Goal: Task Accomplishment & Management: Complete application form

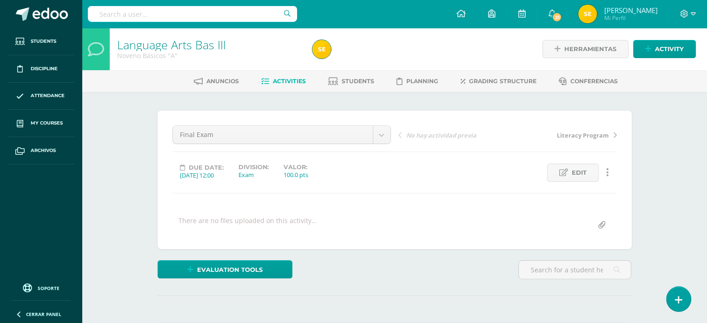
click at [289, 83] on span "Activities" at bounding box center [289, 81] width 33 height 7
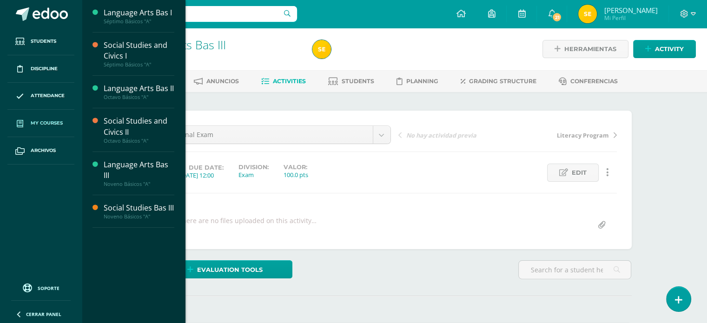
click at [51, 128] on link "My courses" at bounding box center [40, 123] width 67 height 27
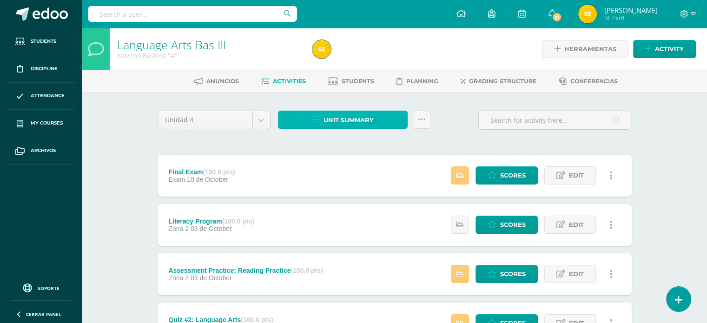
click at [357, 120] on span "Unit summary" at bounding box center [349, 120] width 50 height 17
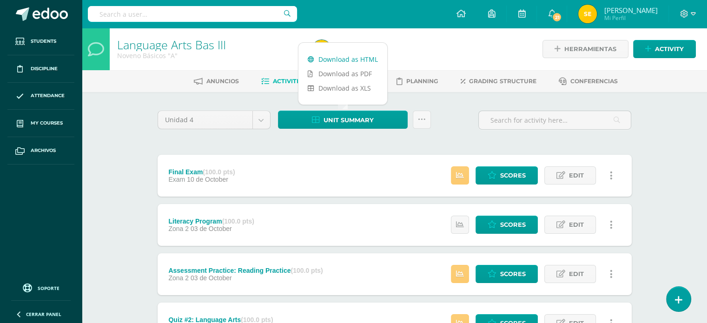
click at [355, 60] on link "Download as HTML" at bounding box center [343, 59] width 89 height 14
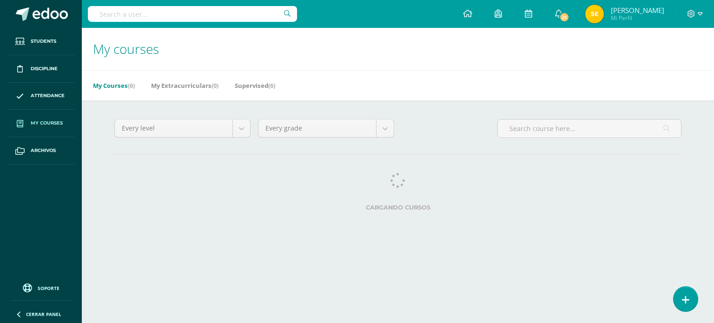
click at [128, 212] on div "Cargando cursos" at bounding box center [398, 194] width 575 height 42
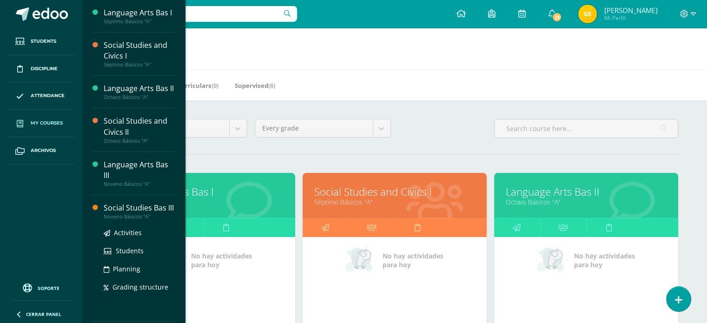
click at [128, 203] on div "Social Studies Bas III" at bounding box center [139, 208] width 71 height 11
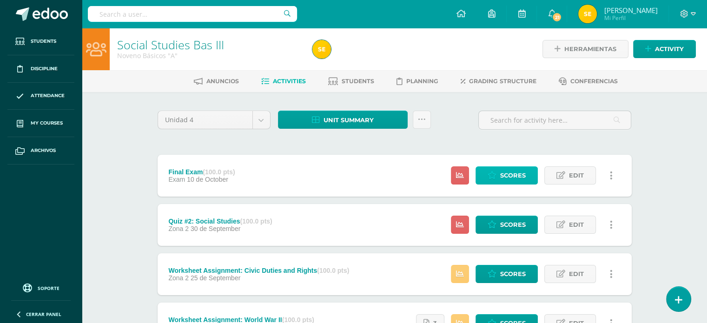
click at [511, 176] on span "Scores" at bounding box center [513, 175] width 26 height 17
click at [504, 230] on span "Scores" at bounding box center [513, 224] width 26 height 17
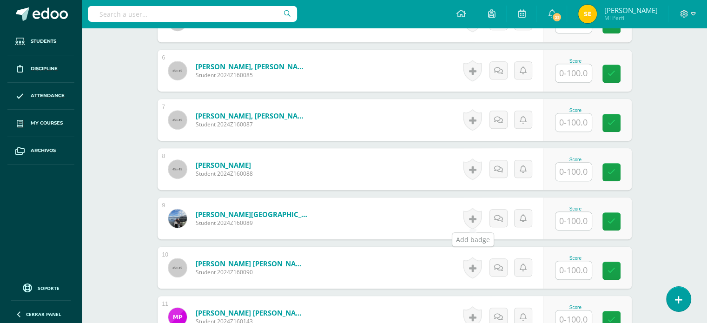
scroll to position [506, 0]
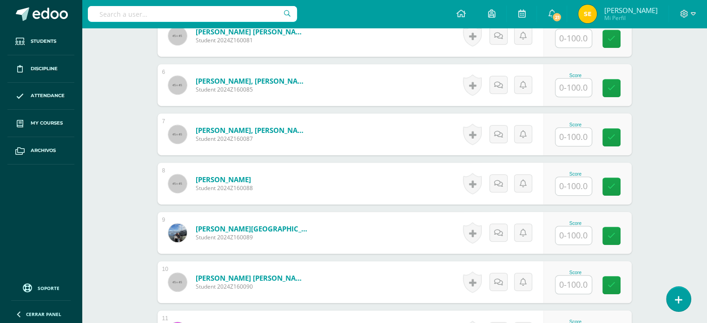
drag, startPoint x: 575, startPoint y: 148, endPoint x: 586, endPoint y: 132, distance: 19.1
click at [586, 132] on div "Score" at bounding box center [588, 134] width 88 height 42
click at [586, 132] on input "text" at bounding box center [578, 137] width 37 height 19
type input "53"
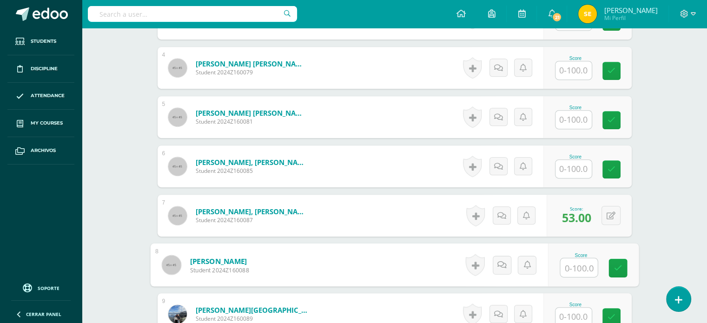
scroll to position [424, 0]
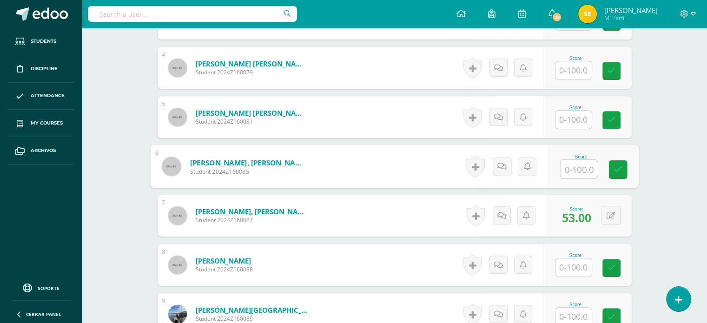
click at [578, 163] on input "text" at bounding box center [578, 169] width 37 height 19
type input "91"
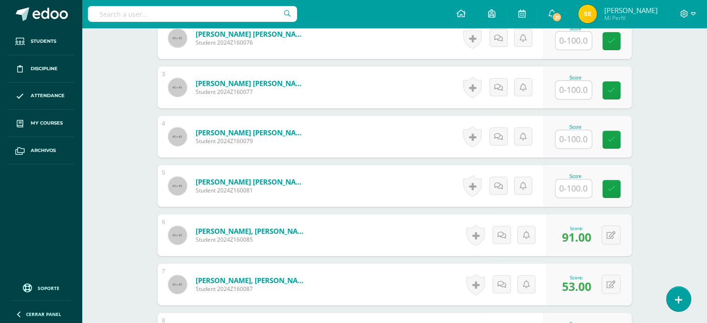
scroll to position [352, 0]
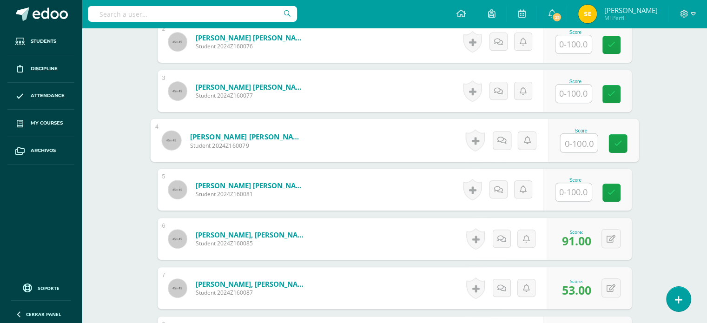
click at [569, 135] on input "text" at bounding box center [578, 143] width 37 height 19
type input "95"
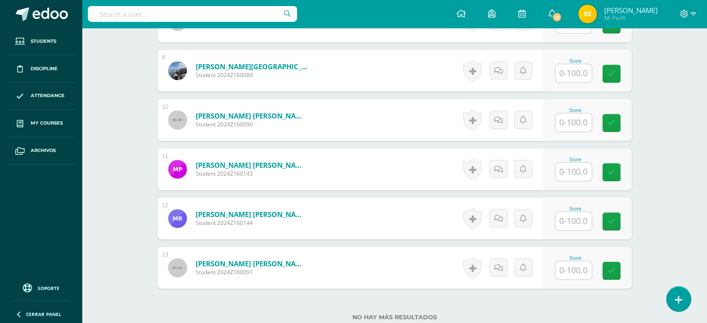
scroll to position [669, 0]
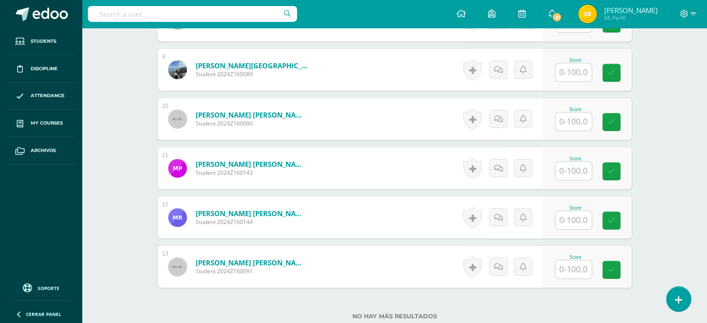
click at [575, 220] on input "text" at bounding box center [574, 220] width 36 height 18
type input "5"
type input "95"
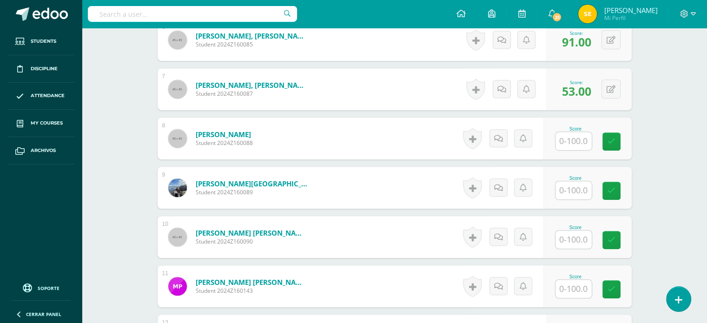
scroll to position [550, 0]
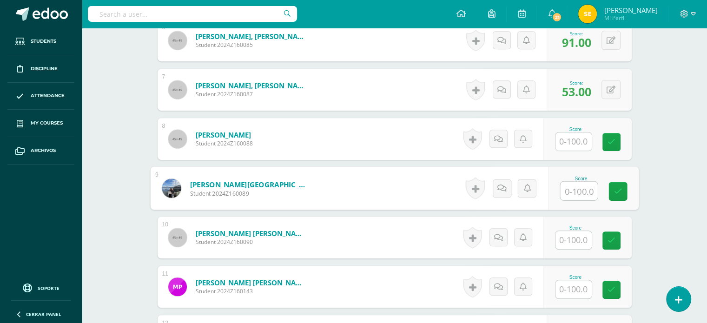
click at [574, 191] on input "text" at bounding box center [578, 191] width 37 height 19
type input "69"
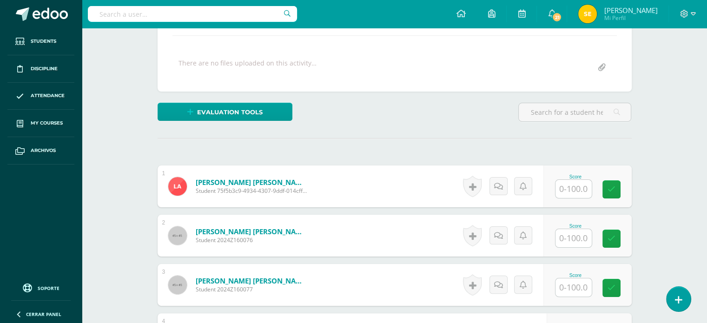
scroll to position [154, 0]
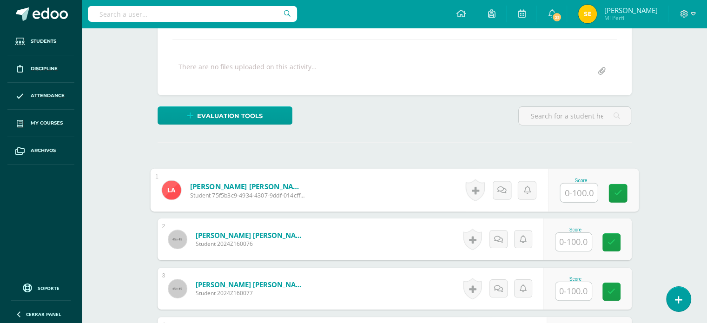
click at [574, 191] on input "text" at bounding box center [578, 193] width 37 height 19
type input "92"
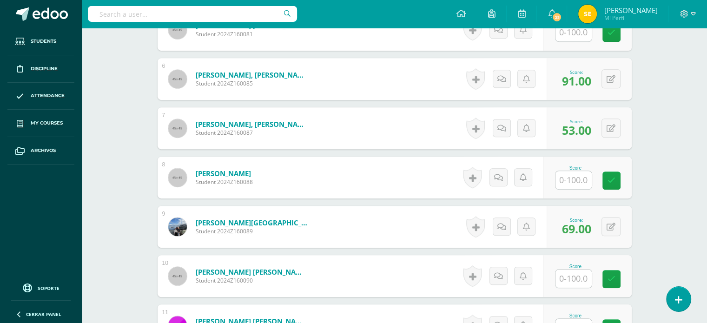
scroll to position [589, 0]
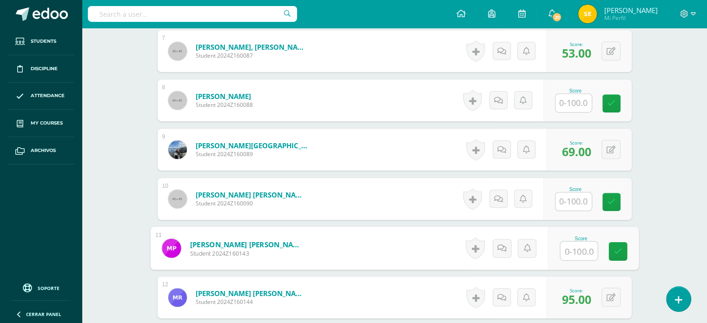
click at [571, 252] on input "text" at bounding box center [578, 251] width 37 height 19
type input "51"
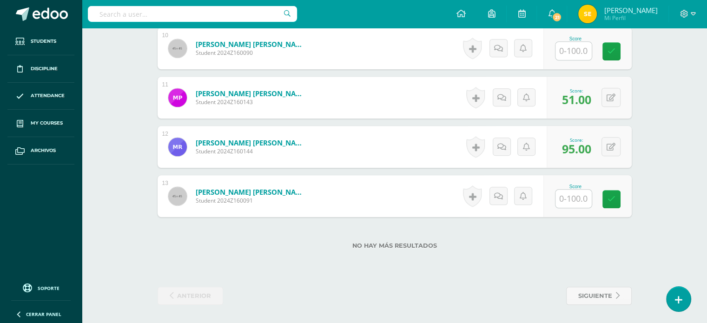
scroll to position [733, 0]
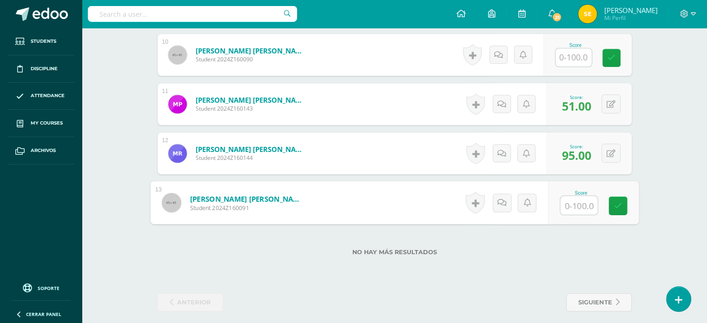
click at [576, 200] on input "text" at bounding box center [578, 205] width 37 height 19
type input "96"
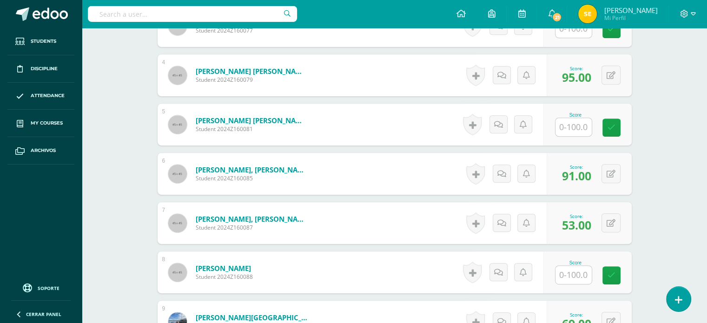
scroll to position [402, 0]
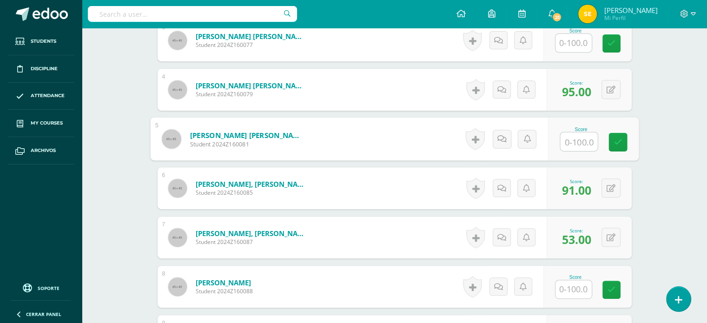
click at [584, 139] on input "text" at bounding box center [578, 142] width 37 height 19
type input "95"
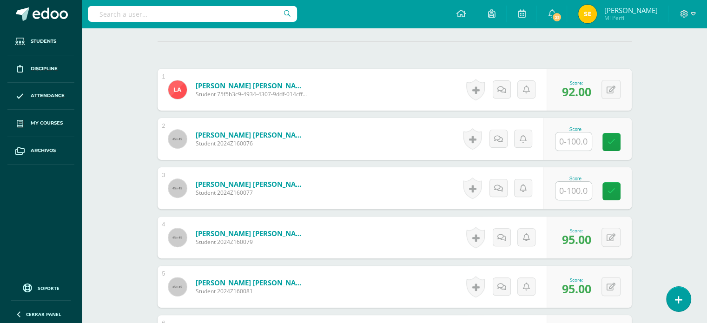
scroll to position [253, 0]
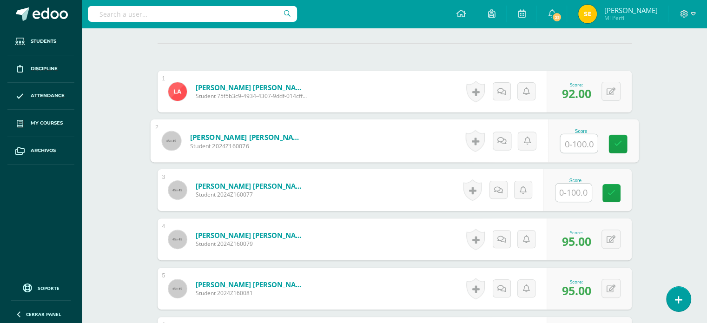
click at [587, 141] on input "text" at bounding box center [578, 143] width 37 height 19
type input "90"
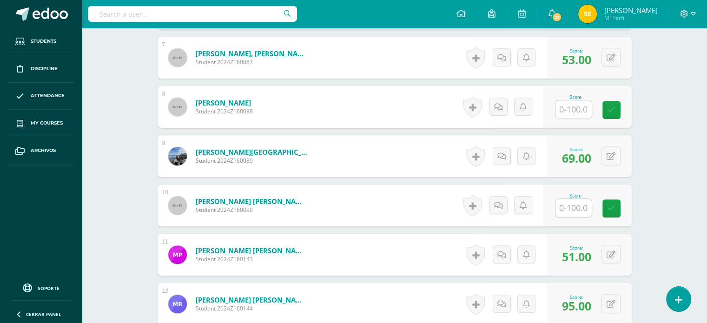
scroll to position [584, 0]
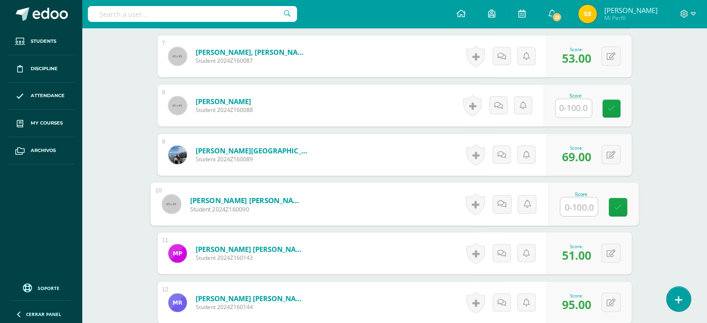
click at [569, 199] on input "text" at bounding box center [578, 207] width 37 height 19
type input "100"
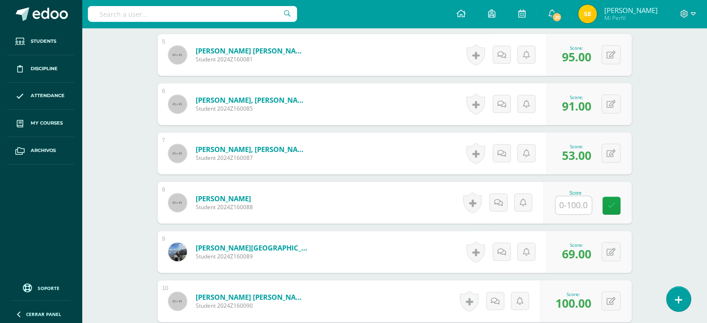
scroll to position [486, 0]
click at [569, 199] on input "text" at bounding box center [578, 206] width 37 height 19
type input "92"
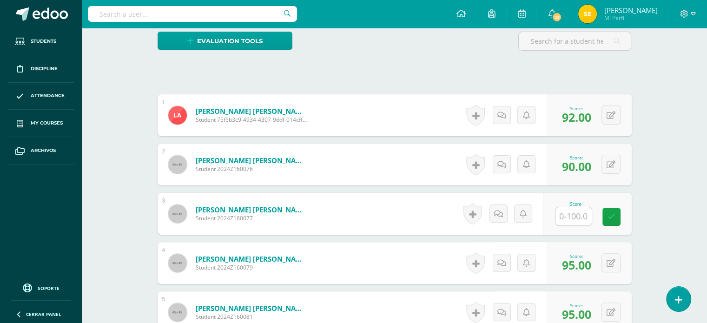
scroll to position [227, 0]
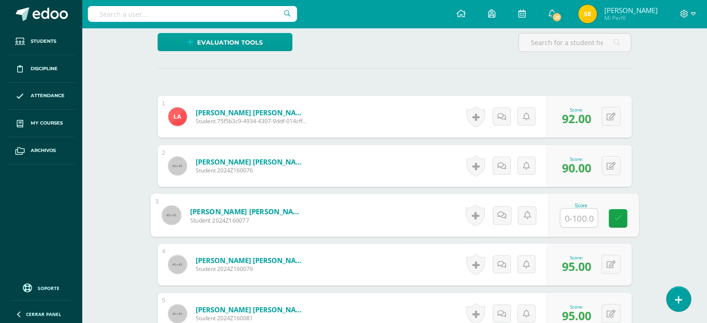
click at [577, 220] on input "text" at bounding box center [578, 218] width 37 height 19
type input "0"
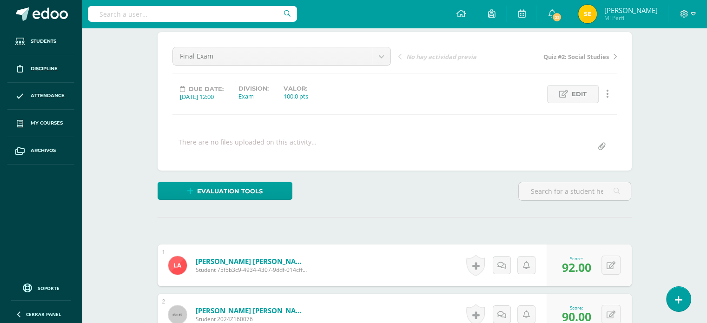
scroll to position [35, 0]
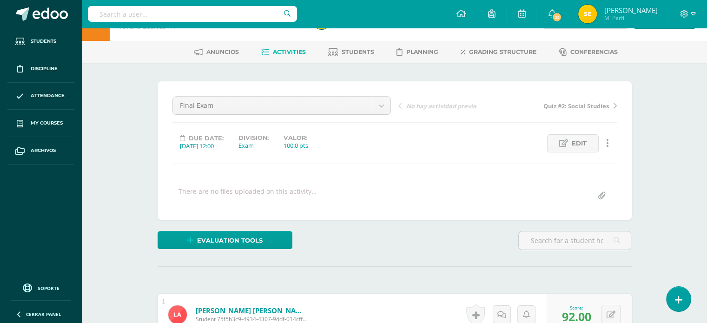
scroll to position [29, 0]
click at [301, 52] on span "Activities" at bounding box center [289, 52] width 33 height 7
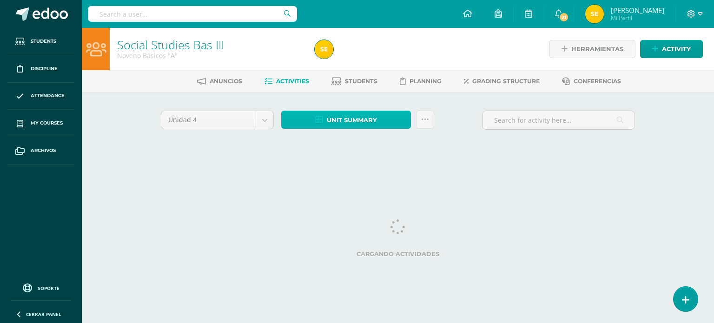
click at [377, 120] on span "Unit summary" at bounding box center [352, 120] width 50 height 17
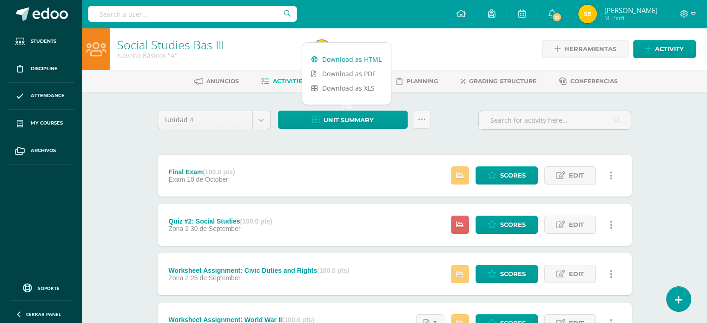
click at [353, 57] on link "Download as HTML" at bounding box center [346, 59] width 89 height 14
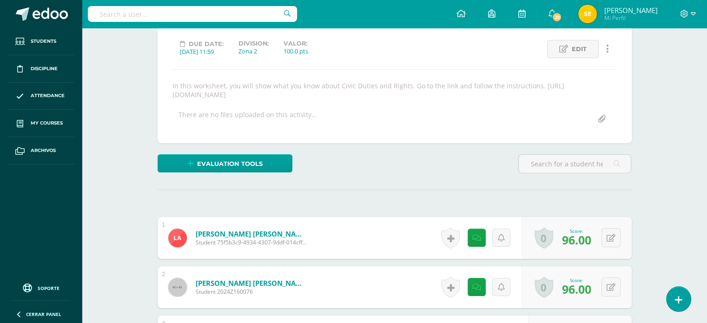
scroll to position [124, 0]
